Goal: Navigation & Orientation: Find specific page/section

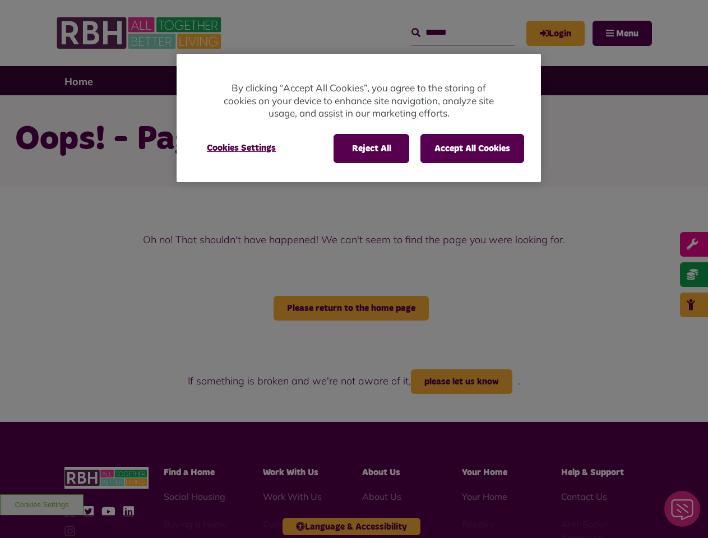
click at [354, 269] on div at bounding box center [354, 269] width 708 height 538
click at [370, 148] on button "Reject All" at bounding box center [371, 148] width 76 height 29
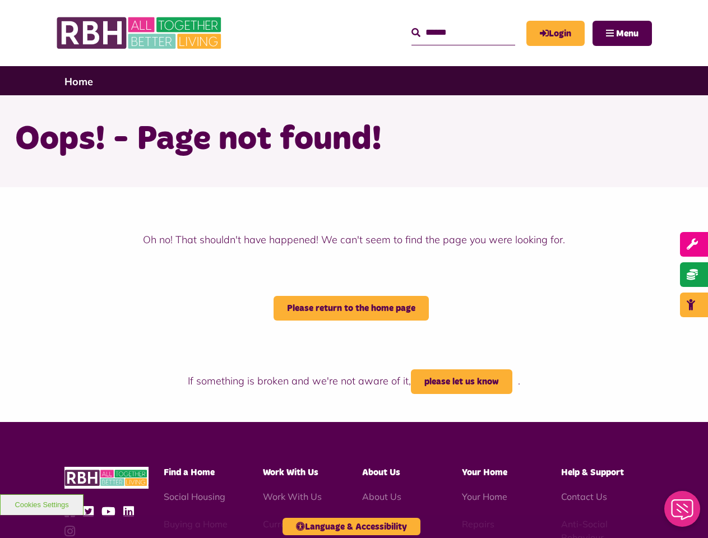
click at [472, 148] on button "Accept All Cookies" at bounding box center [472, 148] width 104 height 29
click at [241, 148] on h1 "Oops! - Page not found!" at bounding box center [354, 140] width 678 height 44
